Goal: Information Seeking & Learning: Learn about a topic

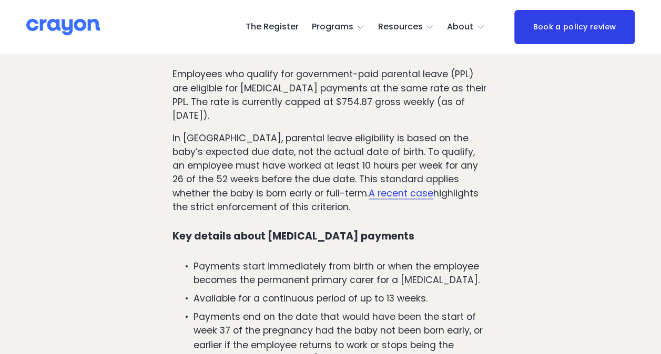
scroll to position [661, 0]
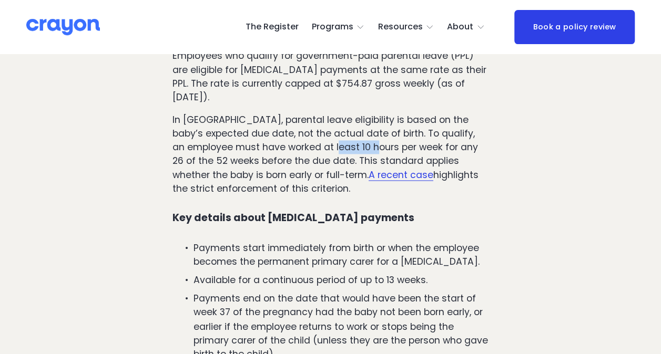
drag, startPoint x: 347, startPoint y: 147, endPoint x: 389, endPoint y: 157, distance: 43.1
click at [389, 157] on p "In [GEOGRAPHIC_DATA], parental leave eligibility is based on the baby’s expecte…" at bounding box center [330, 154] width 316 height 83
click at [231, 134] on p "In [GEOGRAPHIC_DATA], parental leave eligibility is based on the baby’s expecte…" at bounding box center [330, 154] width 316 height 83
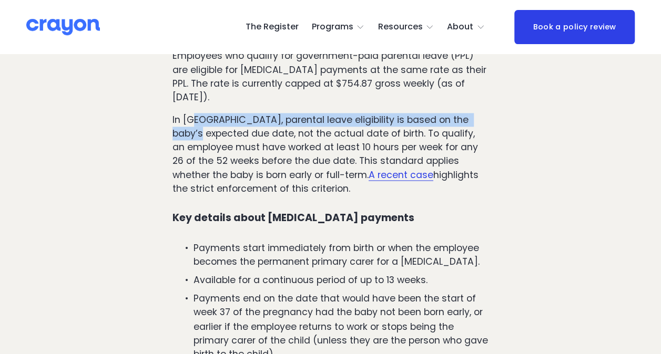
drag, startPoint x: 197, startPoint y: 128, endPoint x: 200, endPoint y: 133, distance: 5.9
click at [200, 133] on p "In [GEOGRAPHIC_DATA], parental leave eligibility is based on the baby’s expecte…" at bounding box center [330, 154] width 316 height 83
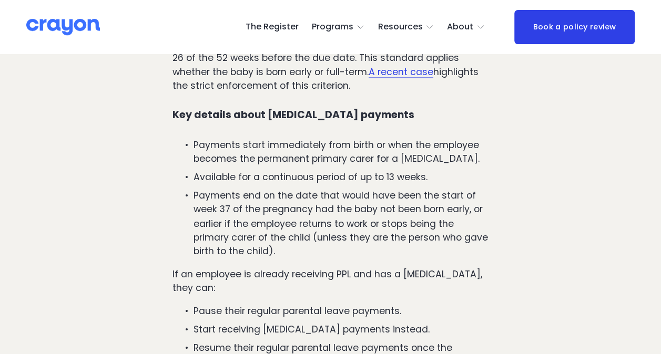
scroll to position [819, 0]
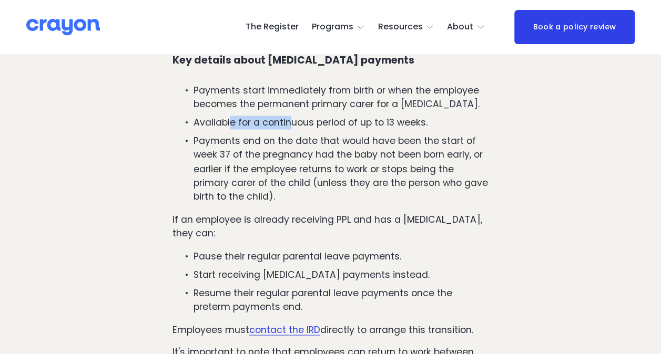
drag, startPoint x: 232, startPoint y: 123, endPoint x: 290, endPoint y: 122, distance: 57.8
click at [290, 122] on p "Available for a continuous period of up to 13 weeks." at bounding box center [340, 123] width 295 height 14
drag, startPoint x: 290, startPoint y: 122, endPoint x: 269, endPoint y: 142, distance: 29.7
click at [269, 142] on p "Payments end on the date that would have been the start of week 37 of the pregn…" at bounding box center [340, 168] width 295 height 69
drag, startPoint x: 195, startPoint y: 141, endPoint x: 287, endPoint y: 200, distance: 109.0
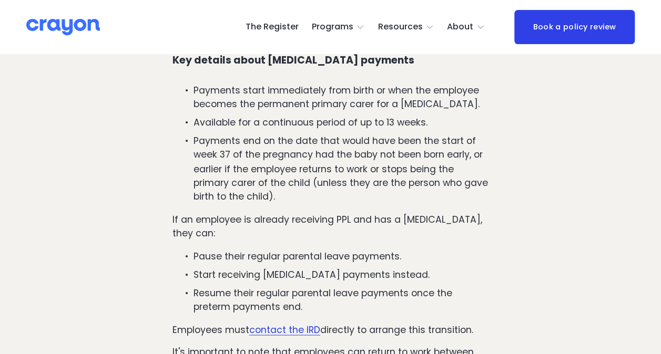
click at [287, 200] on p "Payments end on the date that would have been the start of week 37 of the pregn…" at bounding box center [340, 168] width 295 height 69
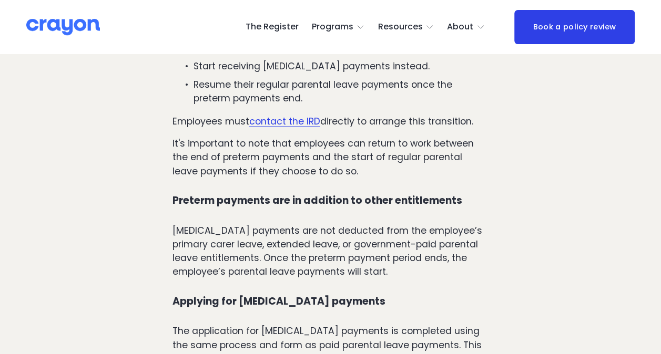
scroll to position [1029, 0]
